Goal: Find specific page/section: Find specific page/section

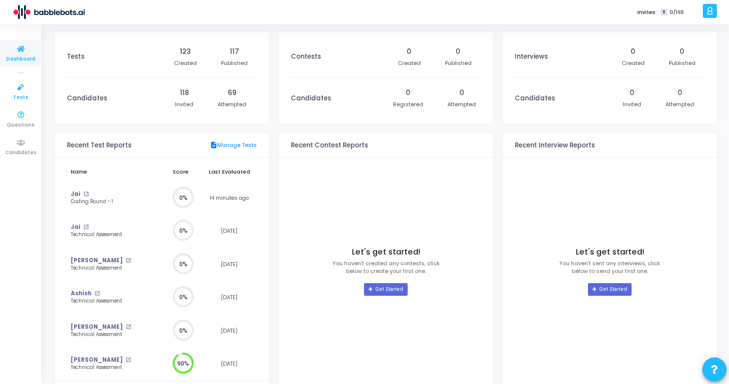
click at [18, 98] on span "Tests" at bounding box center [20, 98] width 15 height 8
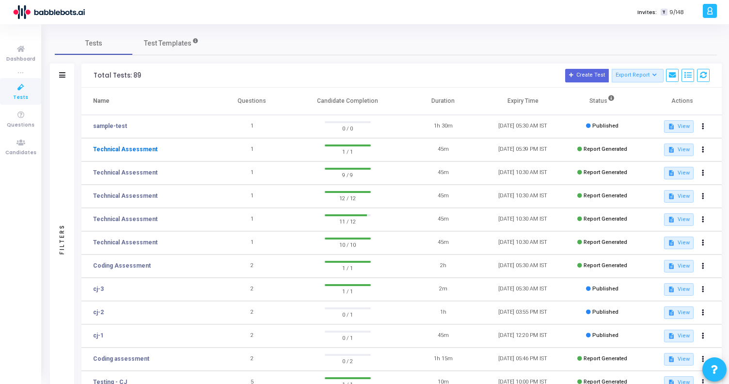
click at [116, 149] on link "Technical Assessment" at bounding box center [125, 149] width 64 height 9
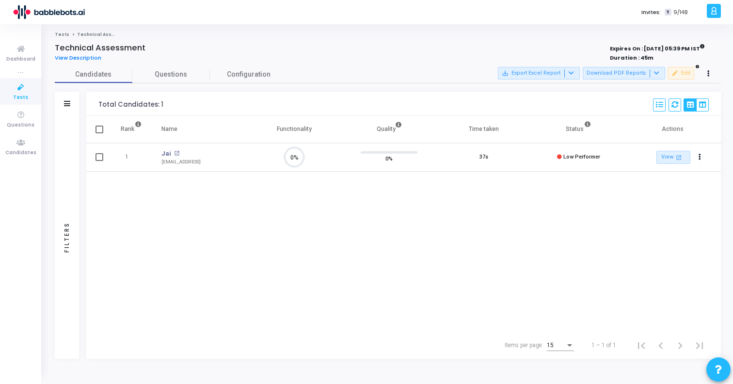
scroll to position [20, 25]
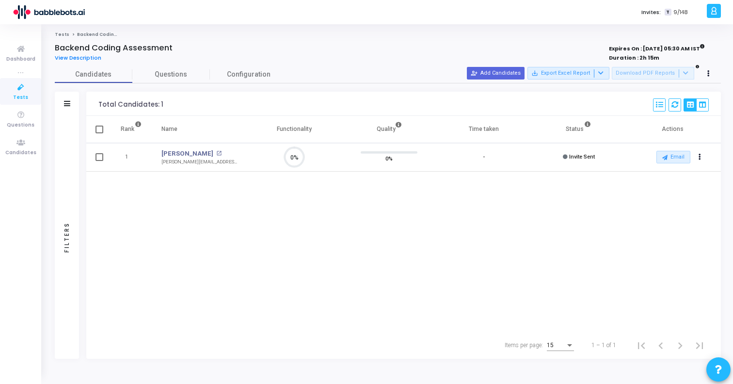
scroll to position [4, 4]
